Goal: Information Seeking & Learning: Learn about a topic

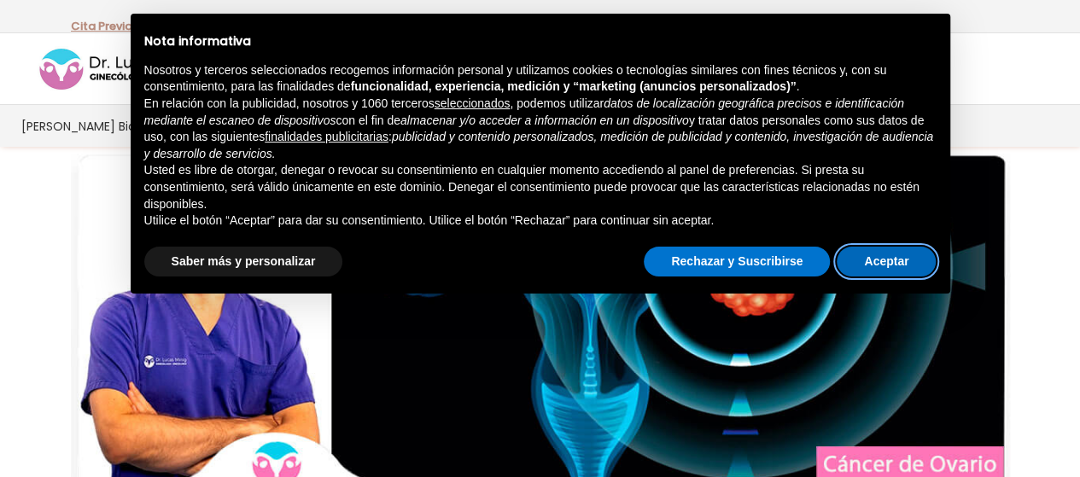
click at [908, 264] on button "Aceptar" at bounding box center [886, 262] width 99 height 31
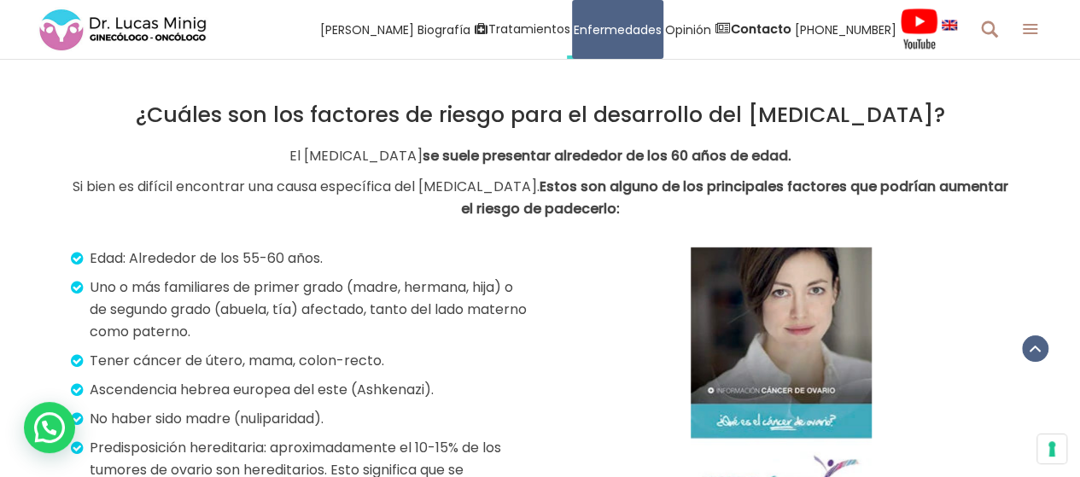
scroll to position [2476, 0]
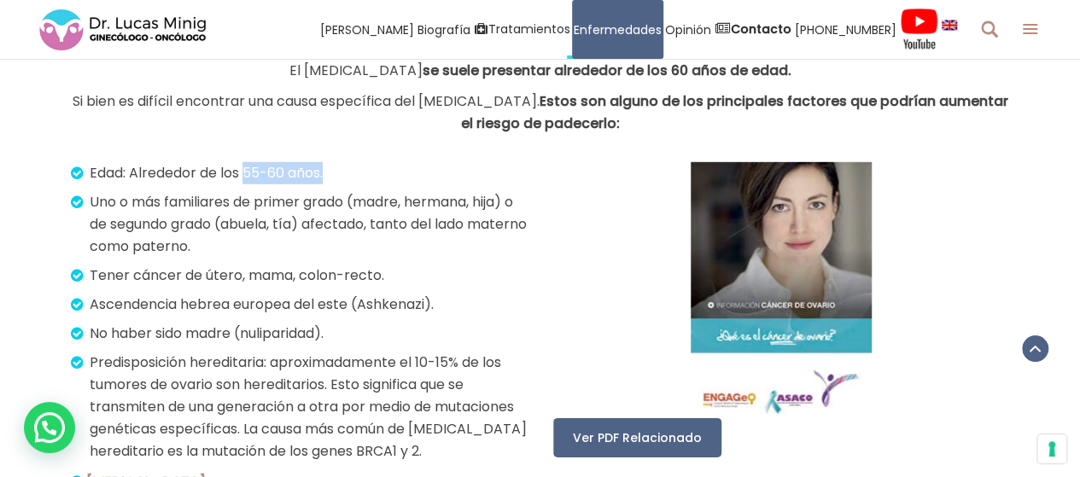
drag, startPoint x: 245, startPoint y: 169, endPoint x: 337, endPoint y: 174, distance: 92.4
click at [337, 174] on p "Edad: Alrededor de los 55-60 años." at bounding box center [301, 173] width 453 height 22
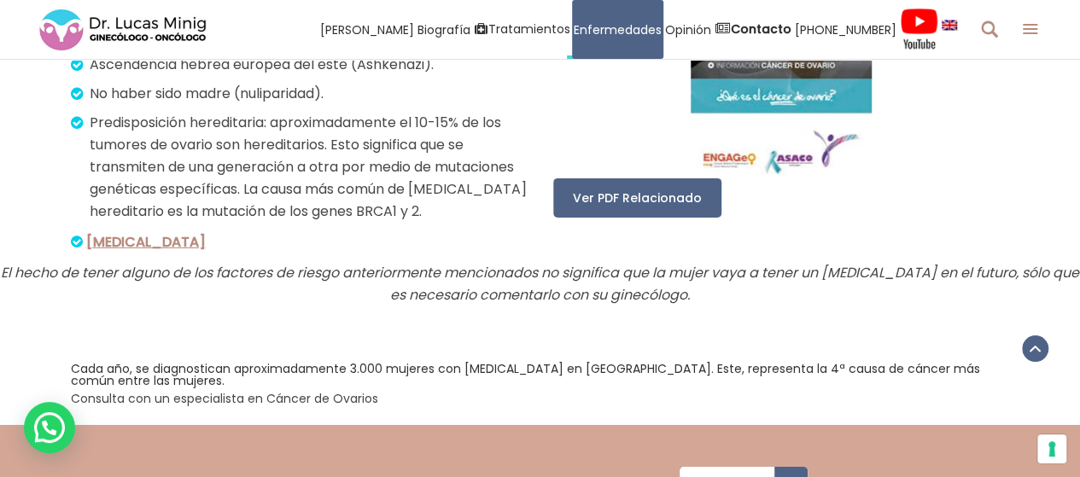
scroll to position [2732, 0]
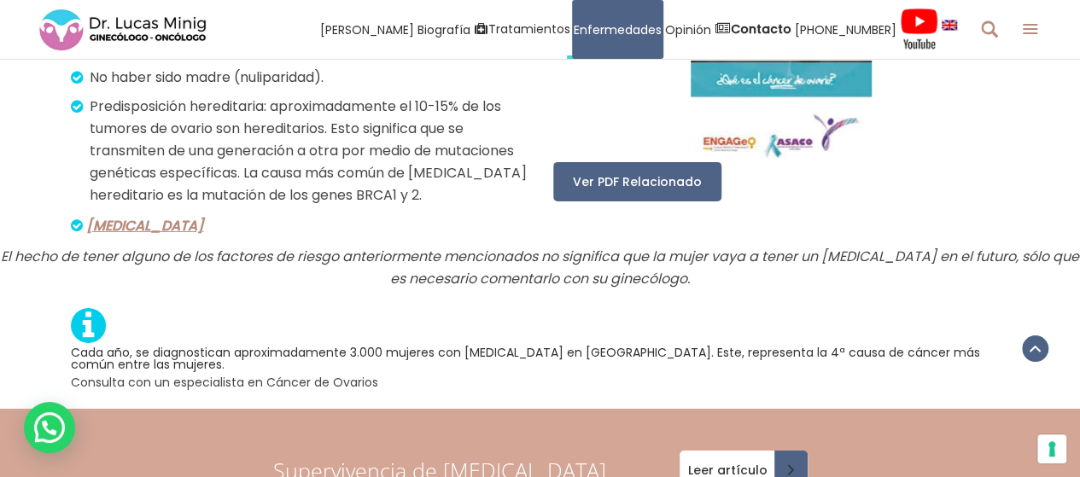
click at [129, 230] on link "[MEDICAL_DATA]" at bounding box center [145, 226] width 118 height 20
